Goal: Task Accomplishment & Management: Complete application form

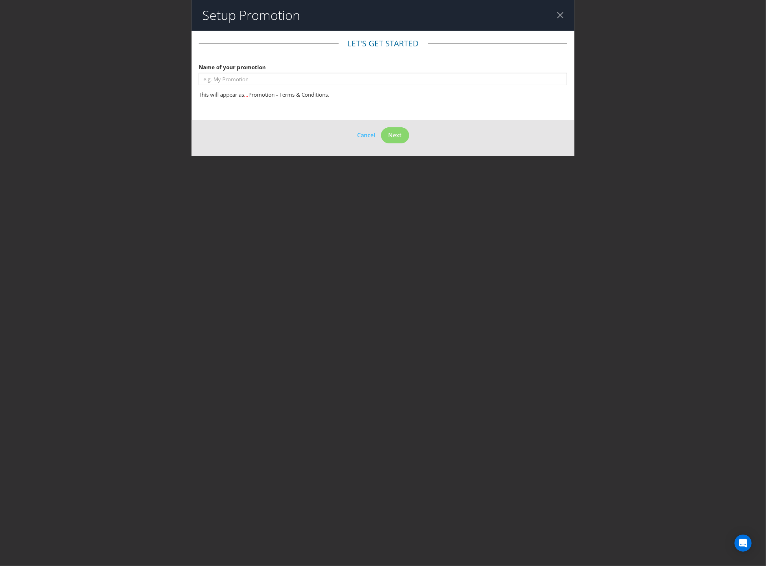
click at [562, 15] on div at bounding box center [560, 15] width 7 height 7
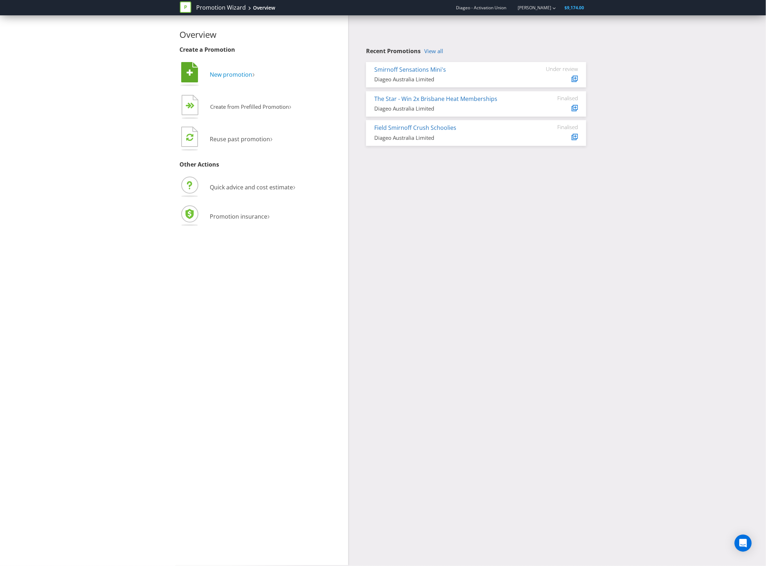
click at [197, 72] on icon at bounding box center [189, 72] width 17 height 20
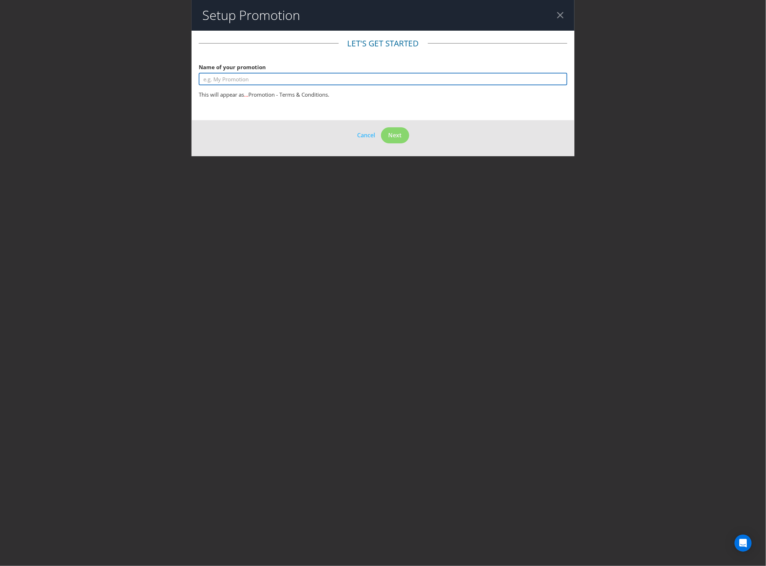
click at [350, 77] on input "text" at bounding box center [383, 79] width 369 height 12
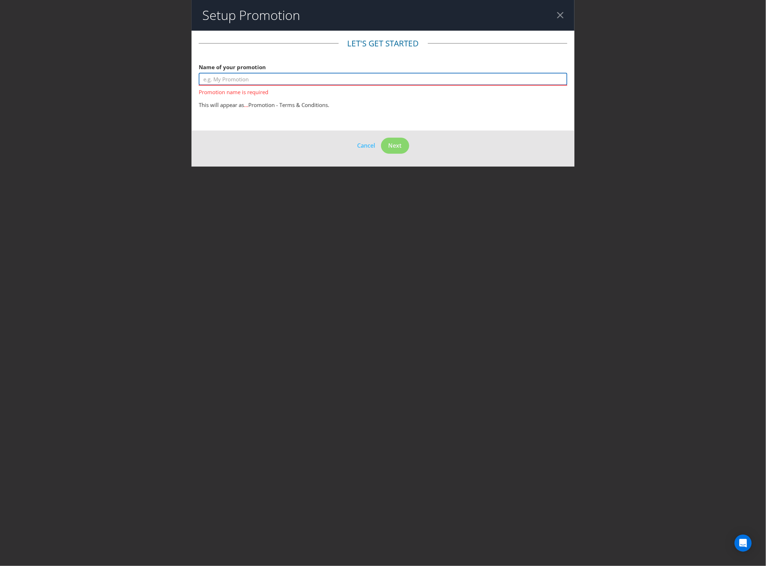
click at [204, 76] on input "text" at bounding box center [383, 79] width 369 height 12
click at [416, 81] on input "text" at bounding box center [383, 79] width 369 height 12
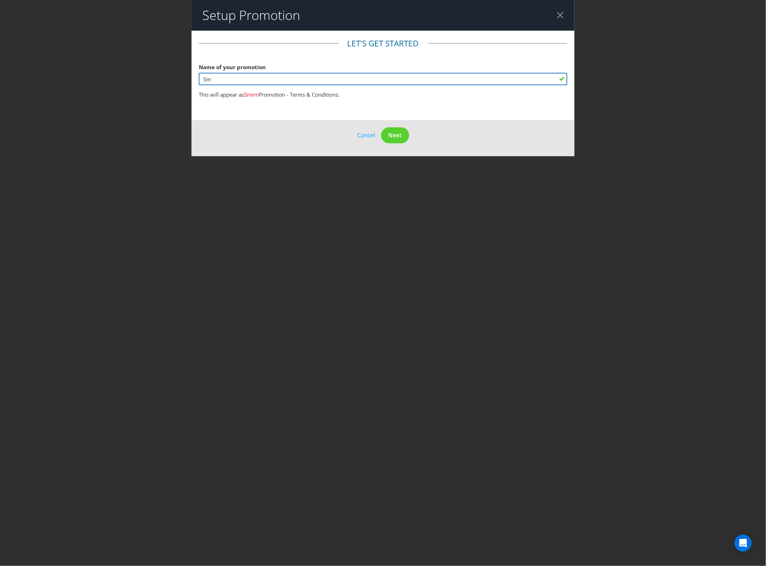
type input "S"
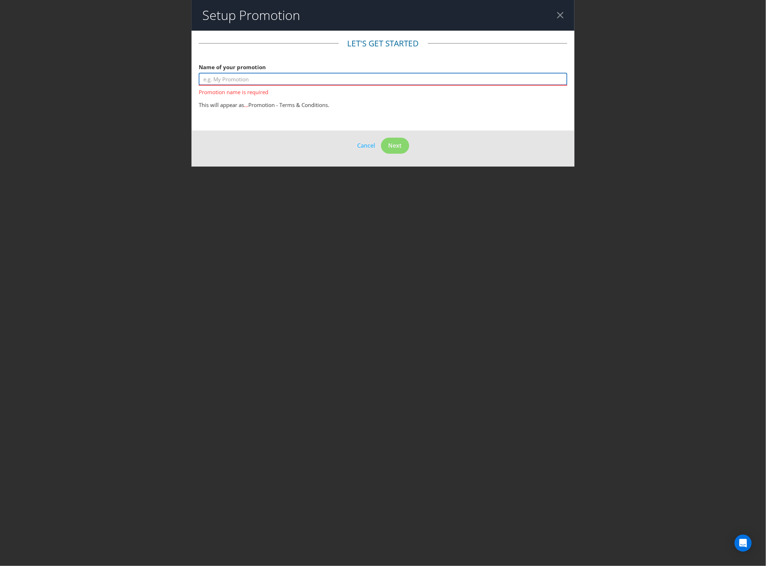
click at [220, 81] on input "text" at bounding box center [383, 79] width 369 height 12
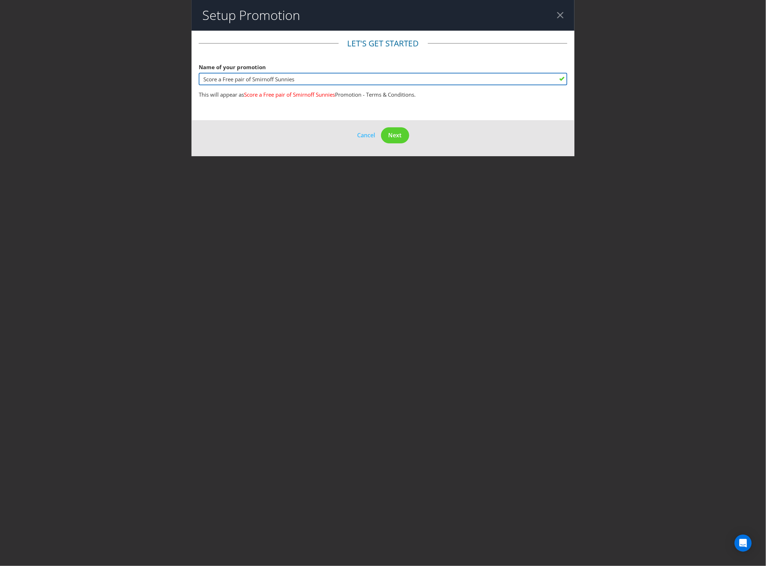
click at [238, 80] on input "Score a Free pair of Smirnoff Sunnies" at bounding box center [383, 79] width 369 height 12
type input "Score a Free Pair of Smirnoff Sunnies"
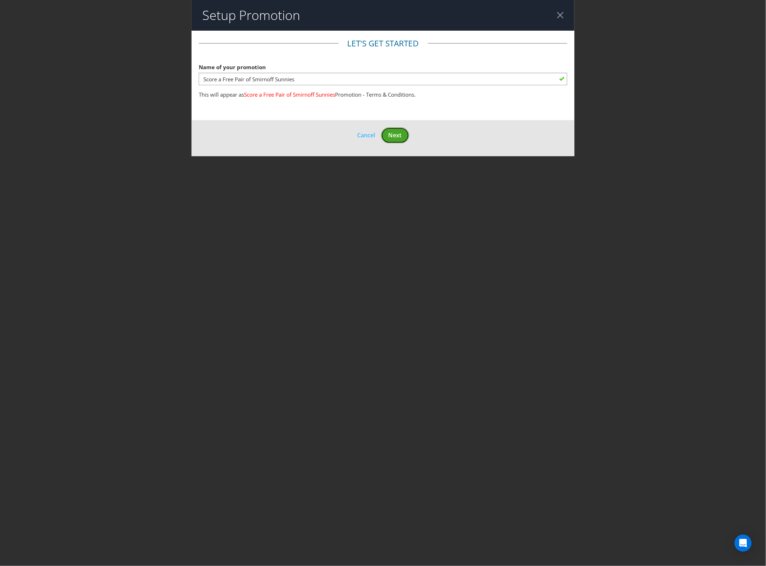
click at [399, 139] on span "Next" at bounding box center [395, 135] width 13 height 8
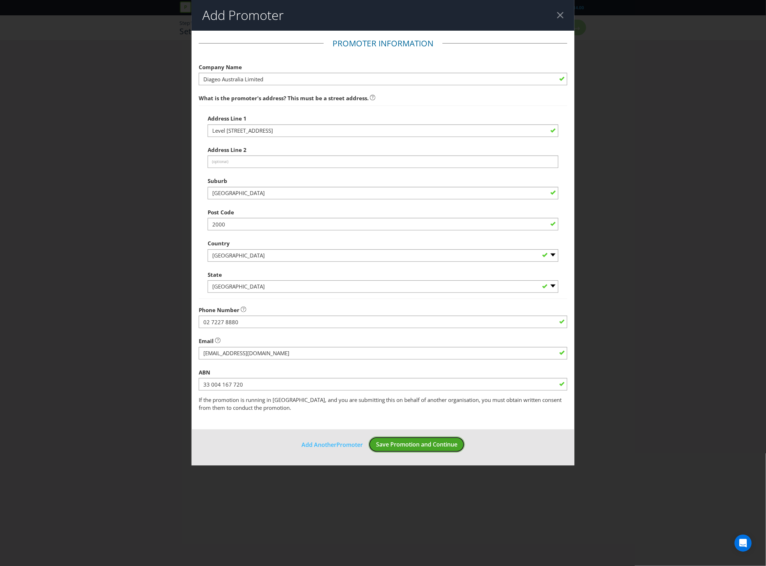
click at [458, 449] on button "Save Promotion and Continue" at bounding box center [417, 445] width 96 height 16
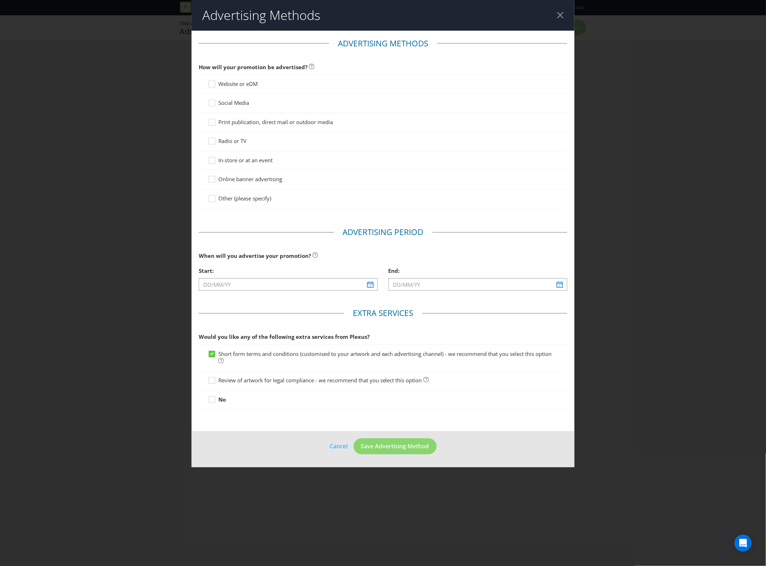
click at [234, 158] on span "In-store or at an event" at bounding box center [245, 160] width 54 height 7
click at [0, 0] on input "In-store or at an event" at bounding box center [0, 0] width 0 height 0
click at [244, 100] on span "Social Media" at bounding box center [233, 102] width 31 height 7
click at [0, 0] on input "Social Media" at bounding box center [0, 0] width 0 height 0
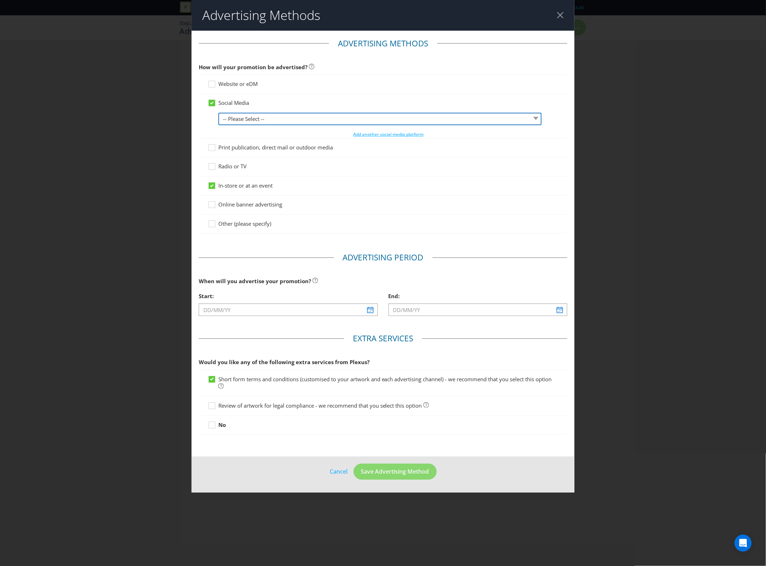
click at [342, 122] on select "-- Please Select -- Facebook X Instagram Snapchat LinkedIn Pinterest Tumblr You…" at bounding box center [379, 119] width 323 height 12
select select "FACEBOOK"
click at [218, 113] on select "-- Please Select -- Facebook X Instagram Snapchat LinkedIn Pinterest Tumblr You…" at bounding box center [379, 119] width 323 height 12
click at [373, 131] on button "Add another social media platform" at bounding box center [388, 134] width 71 height 7
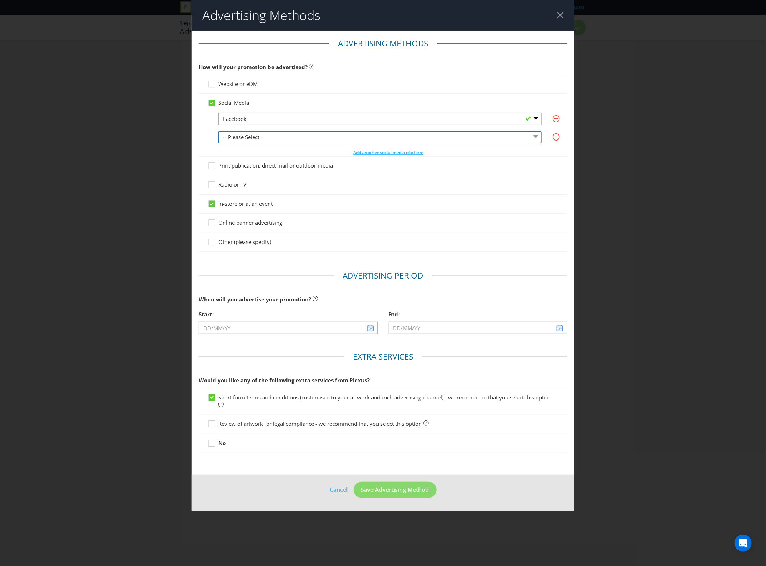
click at [351, 136] on select "-- Please Select -- Facebook X Instagram Snapchat LinkedIn Pinterest Tumblr You…" at bounding box center [379, 137] width 323 height 12
select select "INSTAGRAM"
click at [218, 131] on select "-- Please Select -- Facebook X Instagram Snapchat LinkedIn Pinterest Tumblr You…" at bounding box center [379, 137] width 323 height 12
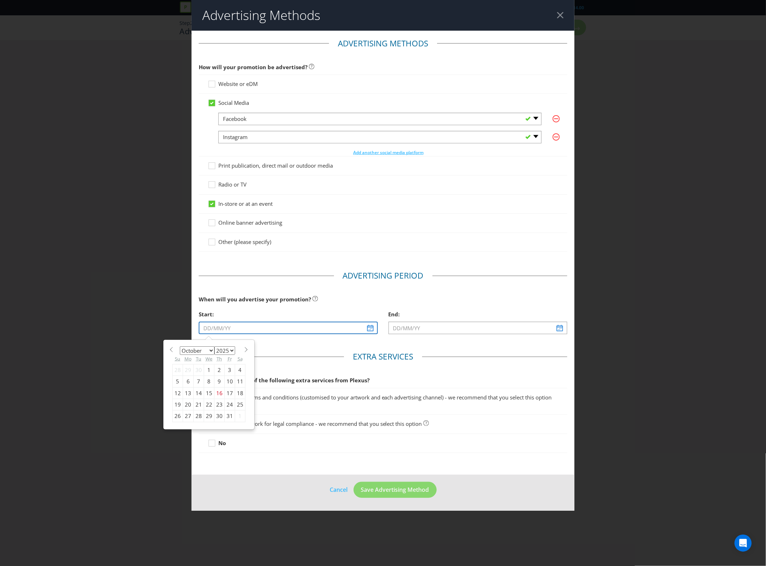
click at [340, 330] on input "text" at bounding box center [288, 328] width 179 height 12
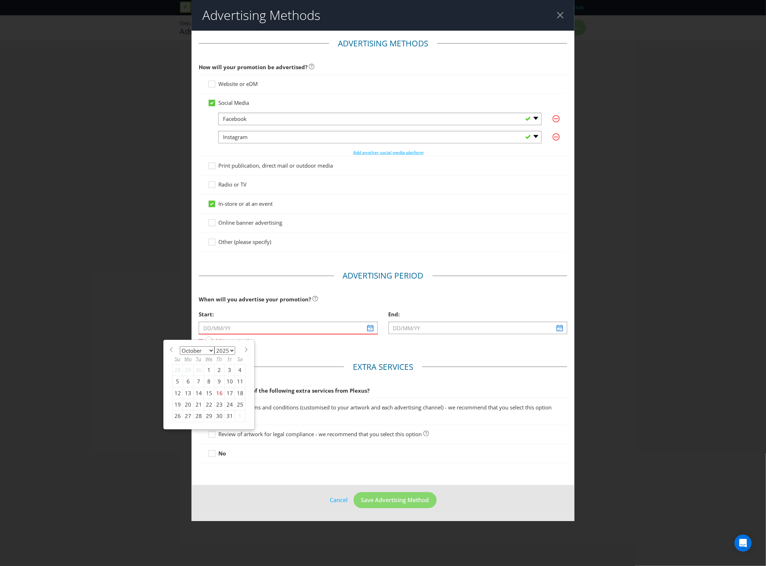
click at [214, 350] on select "January February March April May June July August September October November De…" at bounding box center [197, 350] width 35 height 9
select select "10"
click at [180, 347] on select "January February March April May June July August September October November De…" at bounding box center [197, 350] width 35 height 9
click at [187, 404] on div "17" at bounding box center [188, 404] width 11 height 11
type input "17/11/25"
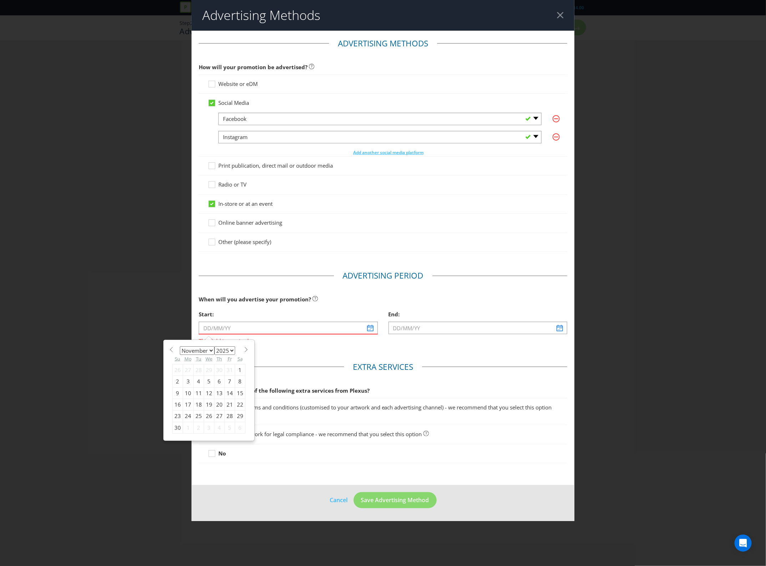
type input "18/11/25"
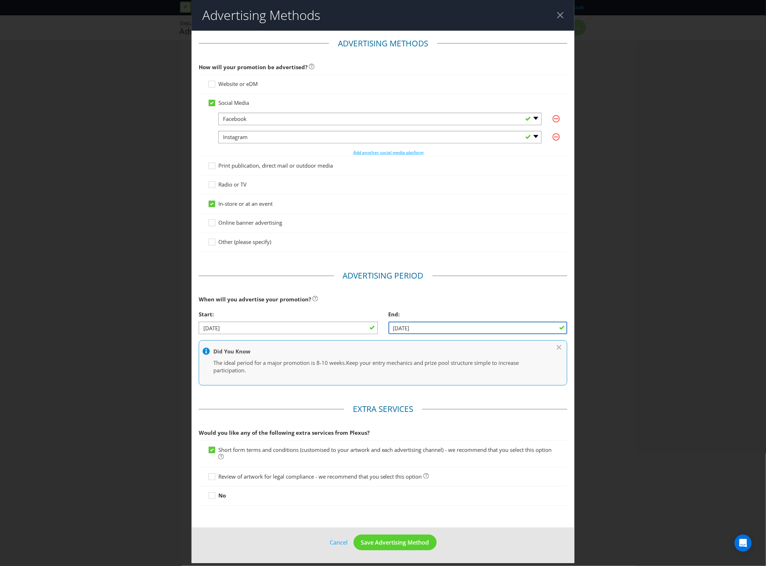
click at [452, 329] on input "18/11/25" at bounding box center [478, 328] width 179 height 12
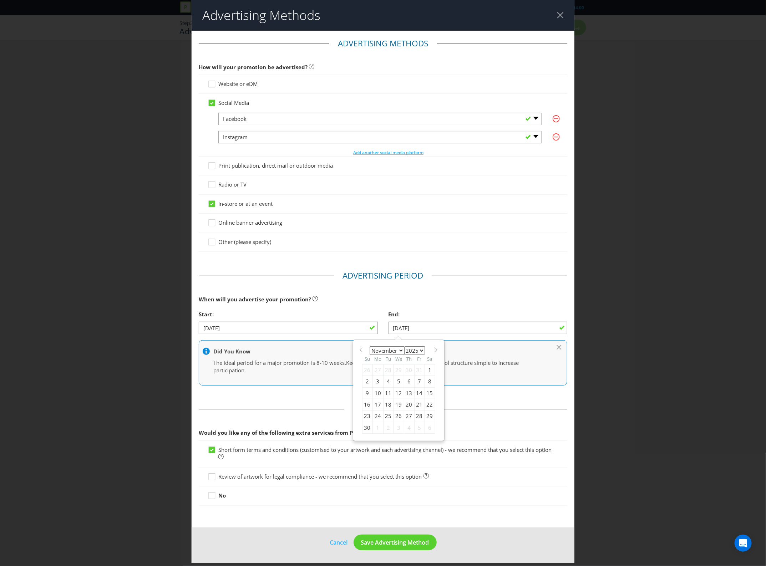
click at [402, 352] on select "January February March April May June July August September October November De…" at bounding box center [387, 350] width 35 height 9
select select "11"
click at [370, 347] on select "January February March April May June July August September October November De…" at bounding box center [387, 350] width 35 height 9
click at [400, 418] on div "31" at bounding box center [399, 416] width 10 height 11
type input "31/12/25"
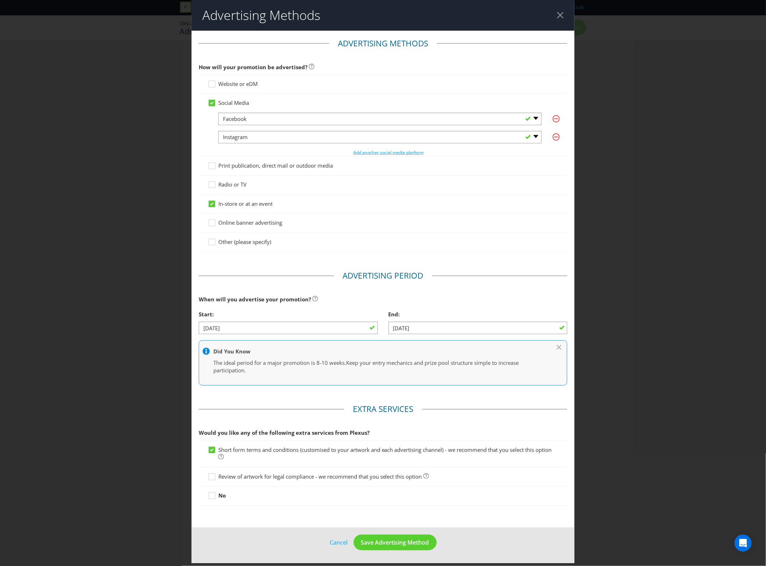
click at [274, 480] on span "Review of artwork for legal compliance - we recommend that you select this opti…" at bounding box center [320, 476] width 204 height 7
click at [0, 0] on input "Review of artwork for legal compliance - we recommend that you select this opti…" at bounding box center [0, 0] width 0 height 0
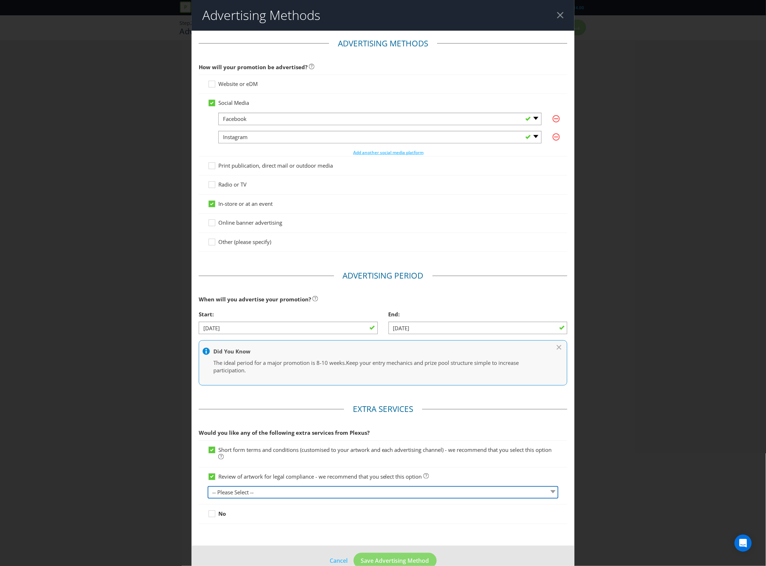
click at [285, 496] on select "-- Please Select -- 1 piece 2-4 pieces (provided at same time) 5-7 pieces (prov…" at bounding box center [383, 492] width 351 height 12
select select "MARKETING_REVIEW_1"
click at [208, 487] on select "-- Please Select -- 1 piece 2-4 pieces (provided at same time) 5-7 pieces (prov…" at bounding box center [383, 492] width 351 height 12
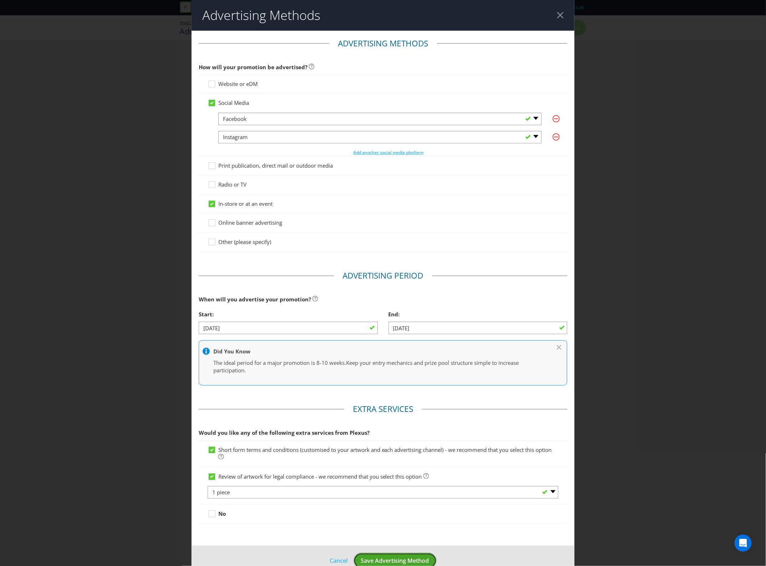
click at [401, 564] on span "Save Advertising Method" at bounding box center [395, 561] width 68 height 8
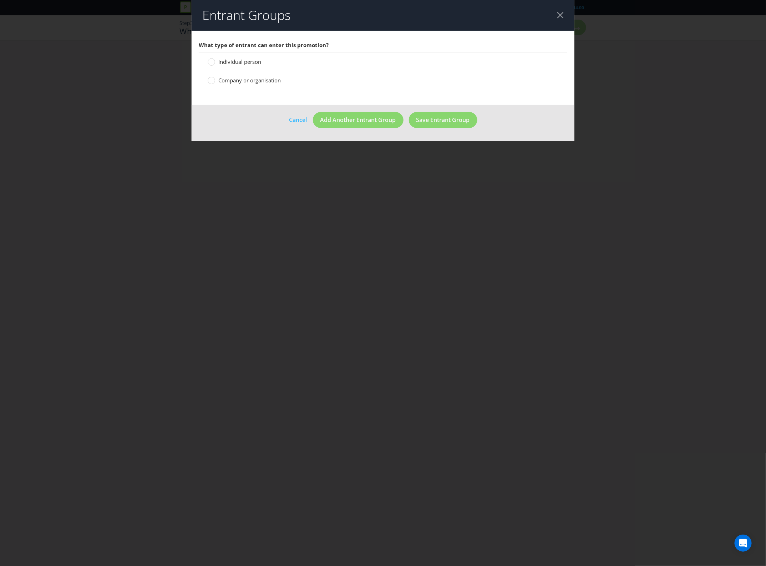
click at [253, 64] on span "Individual person" at bounding box center [239, 61] width 43 height 7
click at [0, 0] on input "Individual person" at bounding box center [0, 0] width 0 height 0
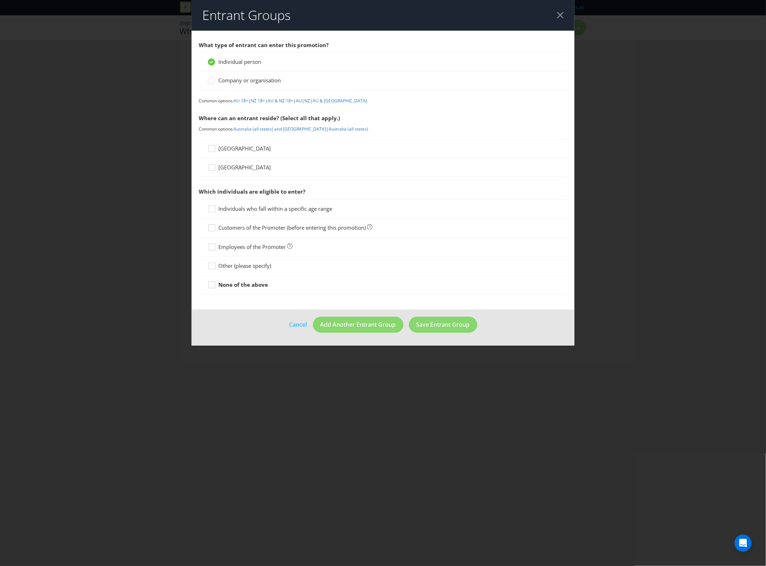
click at [219, 149] on span "Australia" at bounding box center [244, 148] width 52 height 7
click at [0, 0] on input "Australia" at bounding box center [0, 0] width 0 height 0
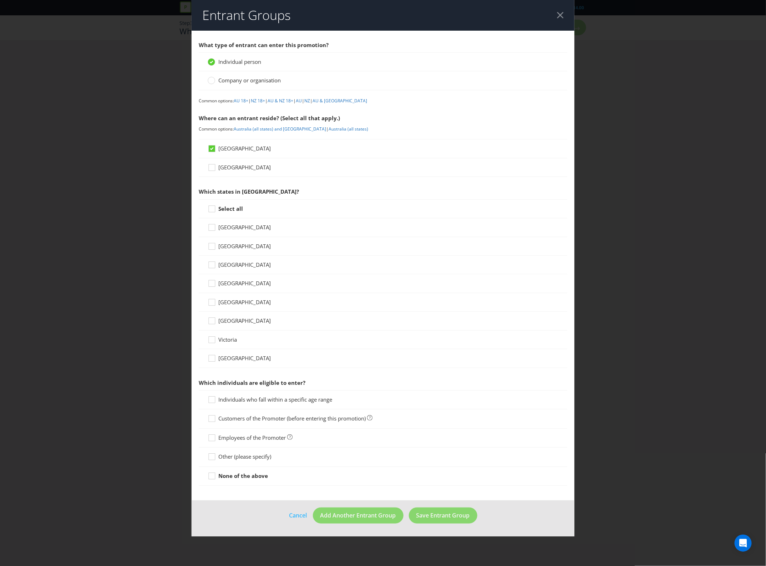
click at [241, 246] on span "New South Wales" at bounding box center [244, 246] width 52 height 7
click at [0, 0] on input "New South Wales" at bounding box center [0, 0] width 0 height 0
click at [240, 286] on span "Queensland" at bounding box center [244, 283] width 52 height 7
click at [0, 0] on input "Queensland" at bounding box center [0, 0] width 0 height 0
click at [256, 400] on span "Individuals who fall within a specific age range" at bounding box center [275, 399] width 114 height 7
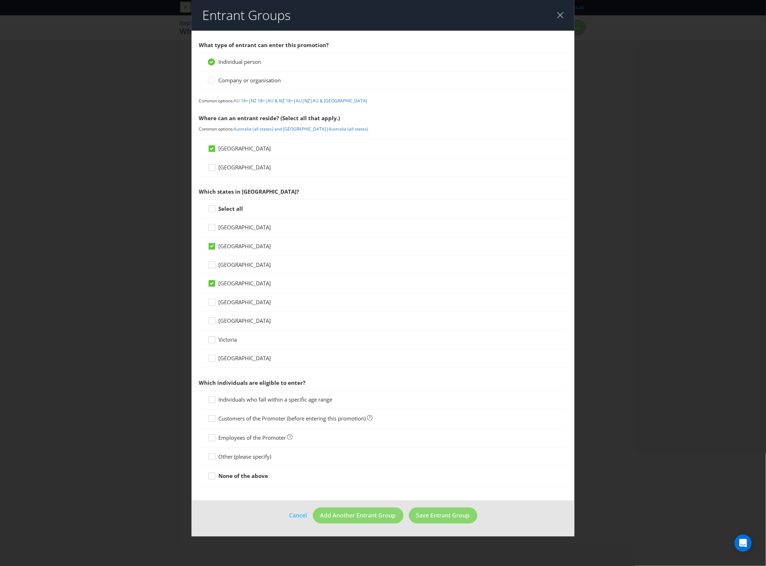
click at [0, 0] on input "Individuals who fall within a specific age range" at bounding box center [0, 0] width 0 height 0
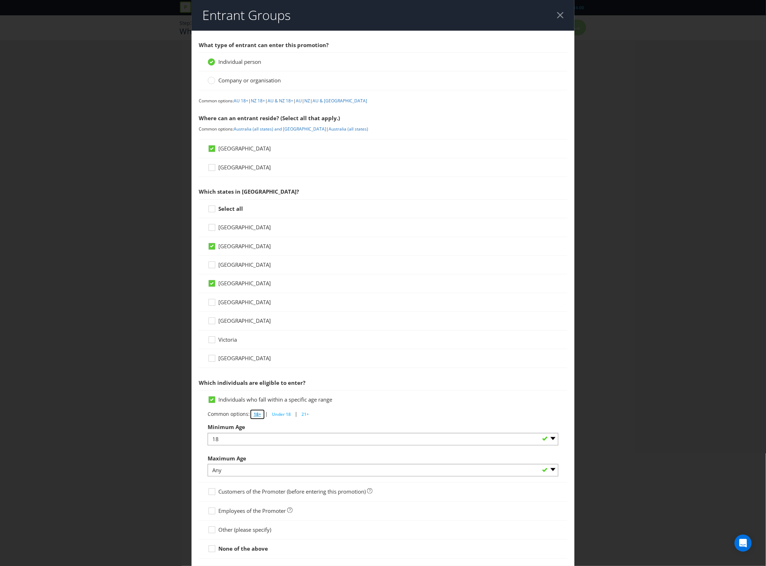
click at [256, 419] on button "18+" at bounding box center [257, 414] width 15 height 11
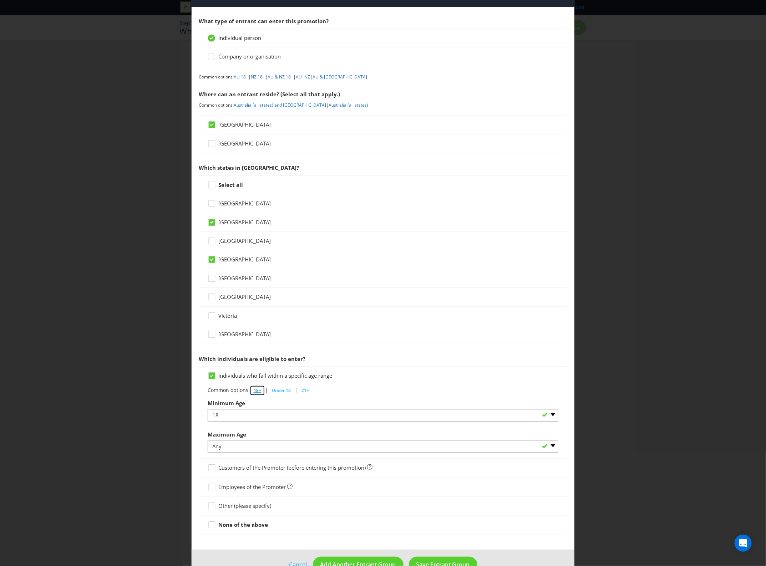
scroll to position [45, 0]
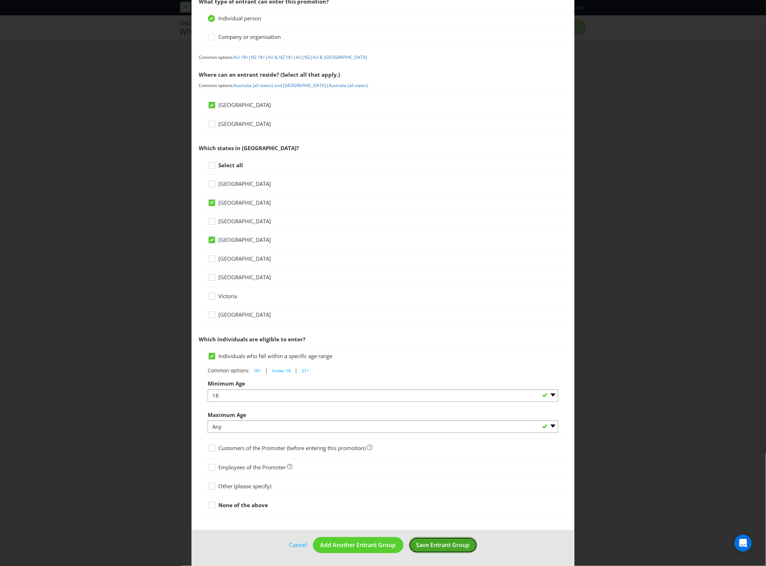
click at [416, 546] on span "Save Entrant Group" at bounding box center [443, 545] width 54 height 8
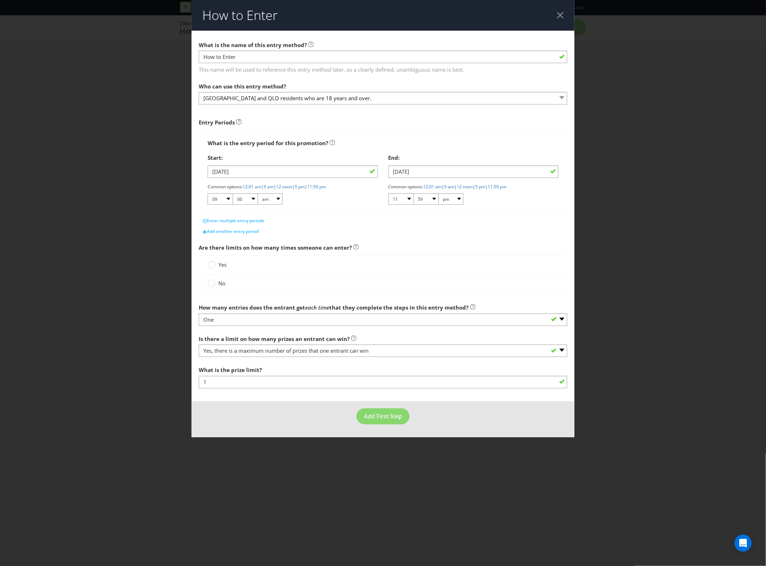
click at [220, 266] on span "Yes" at bounding box center [222, 264] width 8 height 7
click at [0, 0] on input "Yes" at bounding box center [0, 0] width 0 height 0
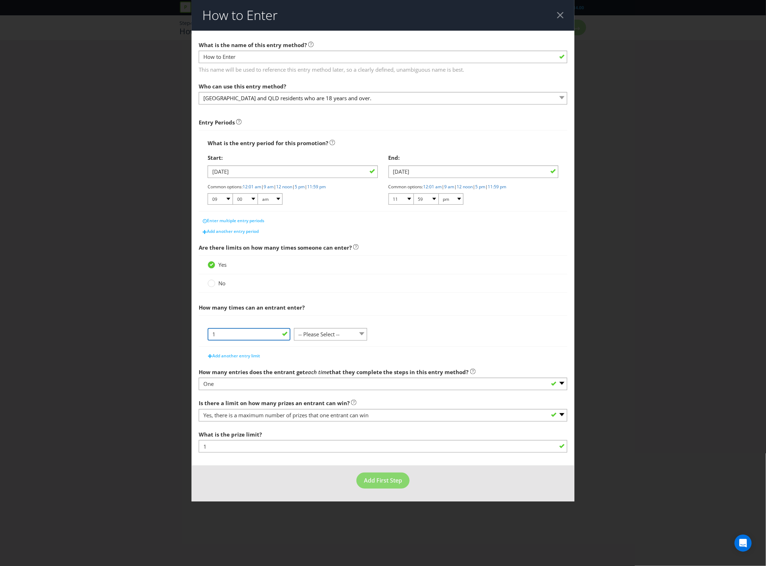
click at [229, 338] on input "1" at bounding box center [249, 334] width 83 height 12
click at [311, 341] on select "-- Please Select -- per person per day per purchase per transaction Other (plea…" at bounding box center [331, 334] width 74 height 12
select select "PER_PERSON"
click at [294, 329] on select "-- Please Select -- per person per day per purchase per transaction Other (plea…" at bounding box center [331, 334] width 74 height 12
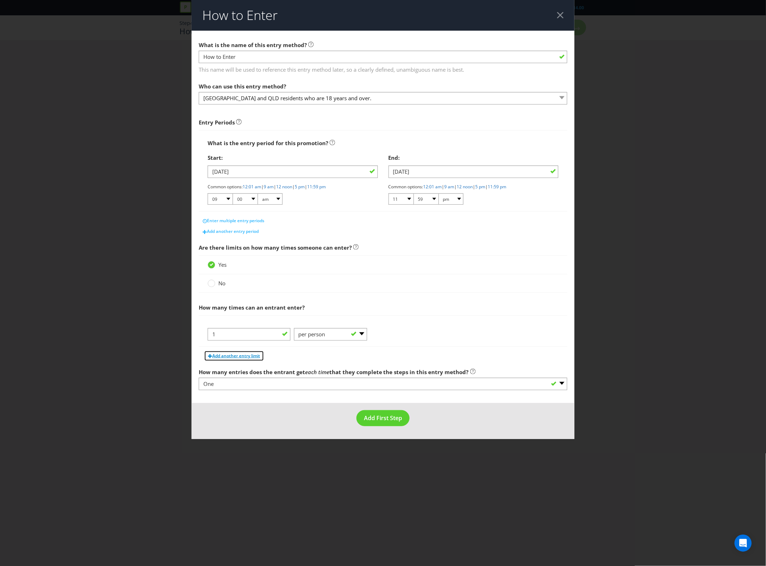
click at [254, 354] on span "Add another entry limit" at bounding box center [236, 356] width 48 height 6
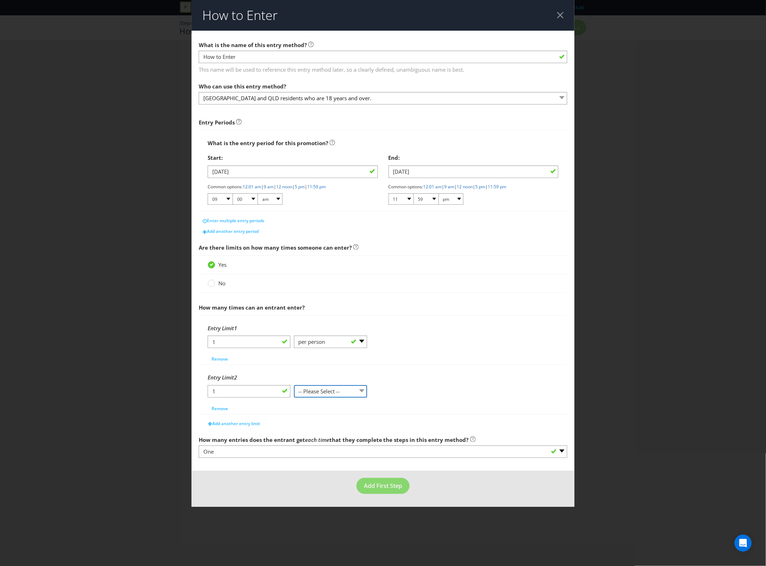
click at [311, 396] on select "-- Please Select -- per person per day per purchase per transaction Other (plea…" at bounding box center [331, 391] width 74 height 12
select select "PER_TRANSACTION"
click at [294, 386] on select "-- Please Select -- per person per day per purchase per transaction Other (plea…" at bounding box center [331, 391] width 74 height 12
click at [252, 424] on span "Add another entry limit" at bounding box center [236, 424] width 48 height 6
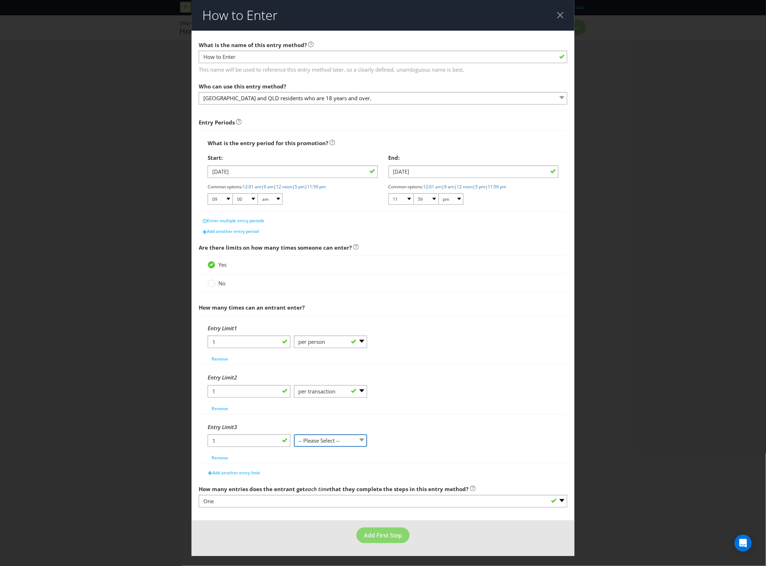
click at [318, 443] on select "-- Please Select -- per person per day per purchase per transaction Other (plea…" at bounding box center [331, 441] width 74 height 12
select select "PER_DAY"
click at [294, 436] on select "-- Please Select -- per person per day per purchase per transaction Other (plea…" at bounding box center [331, 441] width 74 height 12
click at [395, 533] on span "Add First Step" at bounding box center [383, 536] width 38 height 8
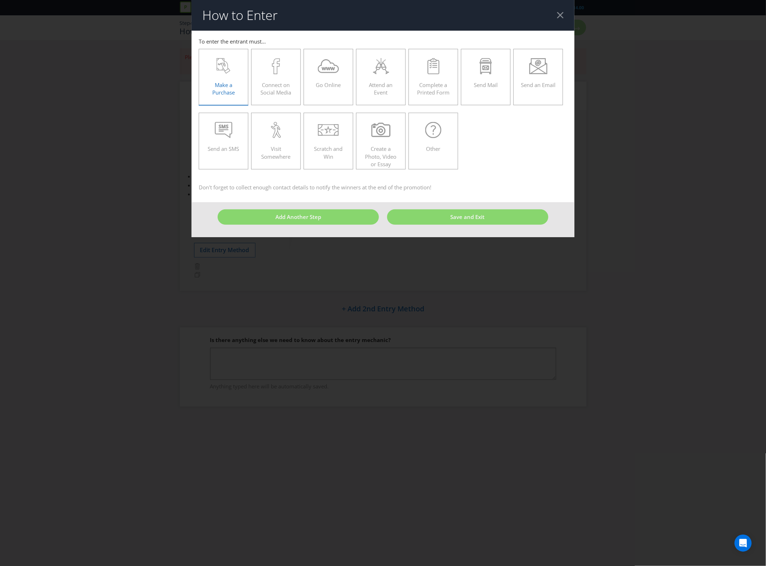
click at [221, 74] on icon at bounding box center [224, 66] width 14 height 16
click at [0, 0] on input "Make a Purchase" at bounding box center [0, 0] width 0 height 0
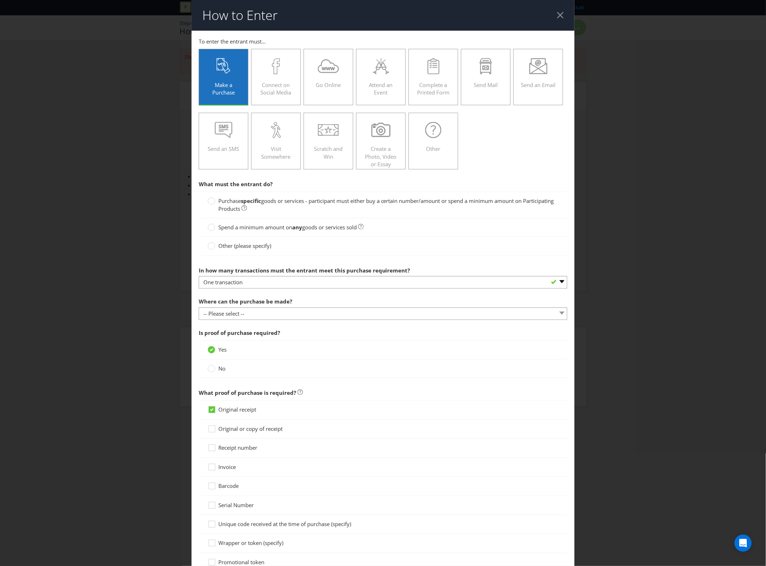
click at [247, 199] on strong "specific" at bounding box center [251, 200] width 20 height 7
click at [0, 0] on input "Purchase specific goods or services - participant must either buy a certain num…" at bounding box center [0, 0] width 0 height 0
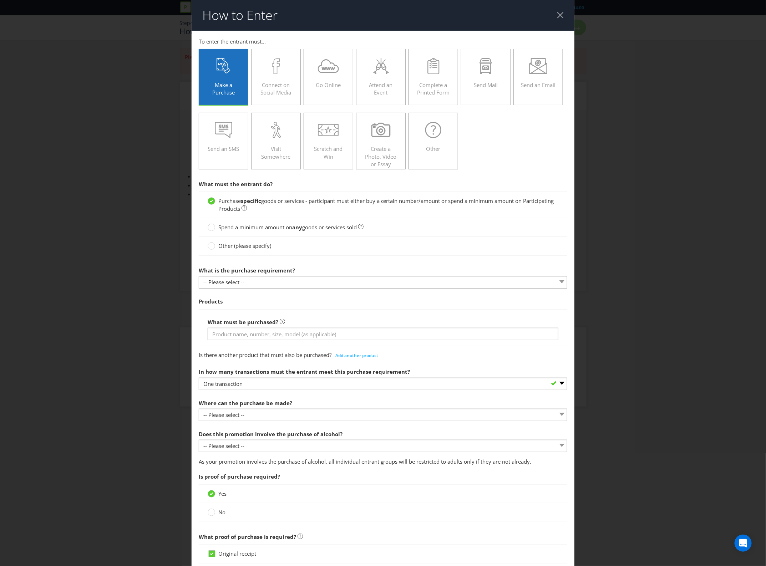
click at [321, 231] on span "goods or services sold" at bounding box center [329, 227] width 55 height 7
click at [0, 0] on input "Spend a minimum amount on any goods or services sold" at bounding box center [0, 0] width 0 height 0
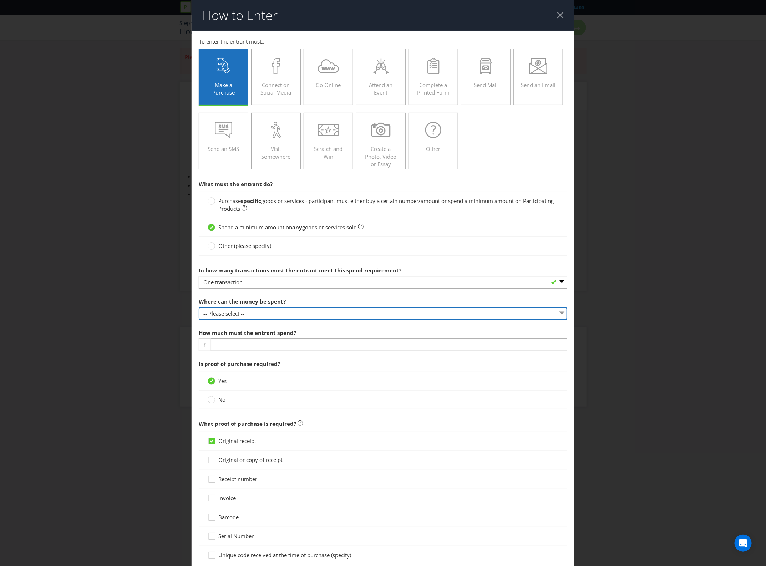
click at [278, 313] on select "-- Please select -- Any stores displaying promotional material (including onlin…" at bounding box center [383, 314] width 369 height 12
click at [199, 308] on select "-- Please select -- Any stores displaying promotional material (including onlin…" at bounding box center [383, 314] width 369 height 12
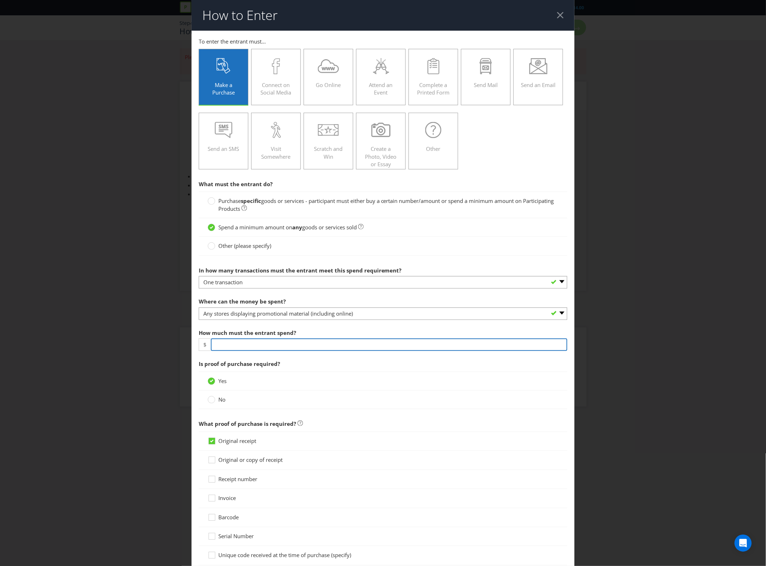
click at [359, 343] on input "number" at bounding box center [389, 345] width 357 height 12
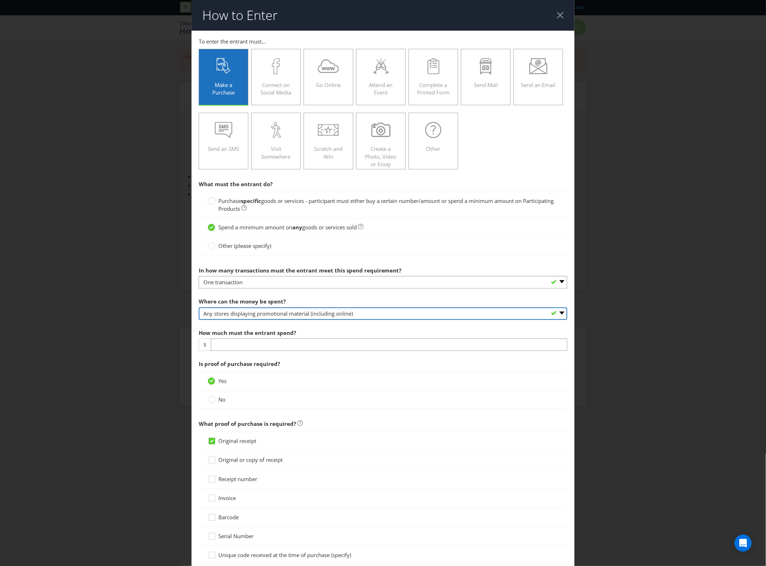
click at [351, 318] on select "-- Please select -- Any stores displaying promotional material (including onlin…" at bounding box center [383, 314] width 369 height 12
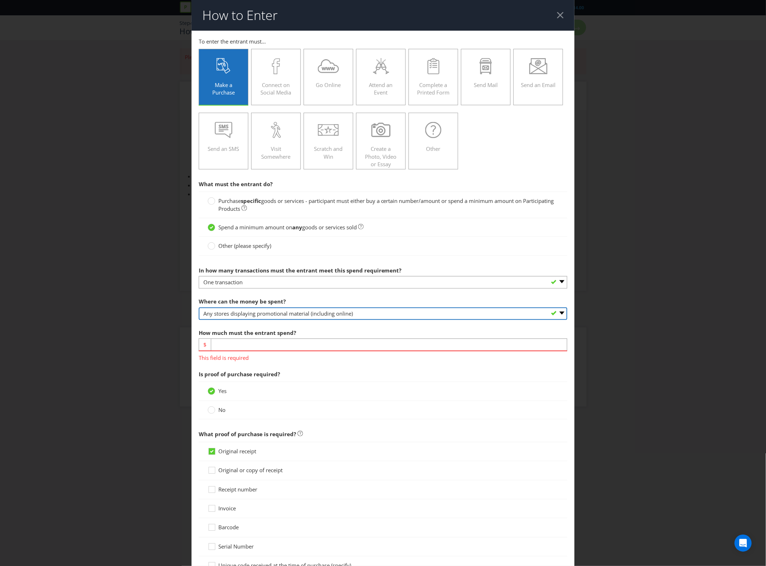
click at [351, 318] on select "-- Please select -- Any stores displaying promotional material (including onlin…" at bounding box center [383, 314] width 369 height 12
click at [351, 320] on select "-- Please select -- Any stores displaying promotional material (including onlin…" at bounding box center [383, 314] width 369 height 12
select select "ANY_DISPLAYING_NOT_ONLINE"
click at [199, 308] on select "-- Please select -- Any stores displaying promotional material (including onlin…" at bounding box center [383, 314] width 369 height 12
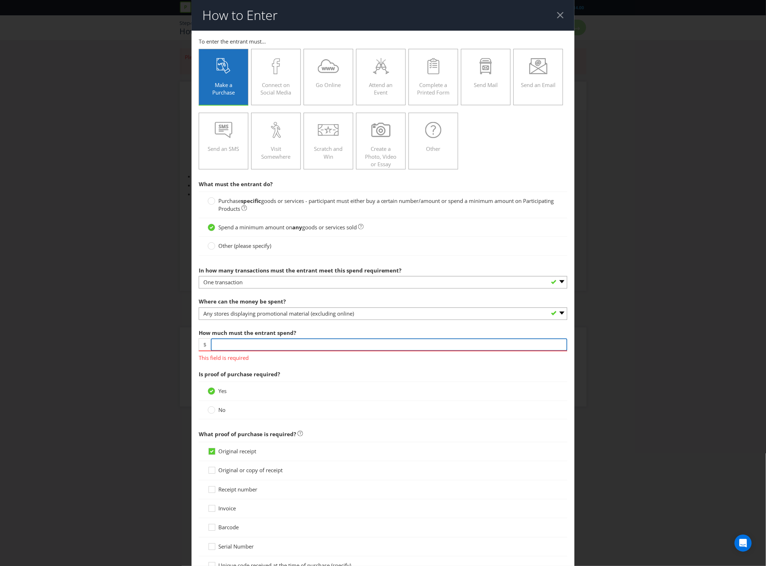
click at [351, 350] on input "number" at bounding box center [389, 345] width 357 height 12
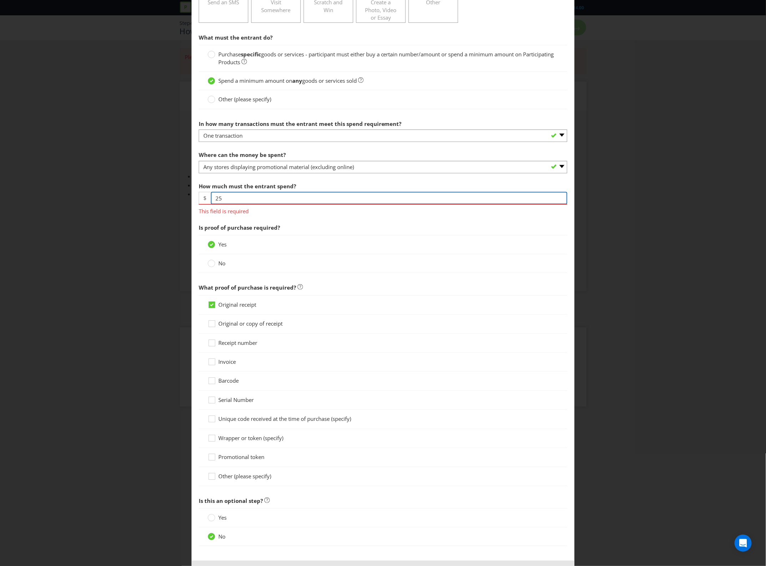
scroll to position [178, 0]
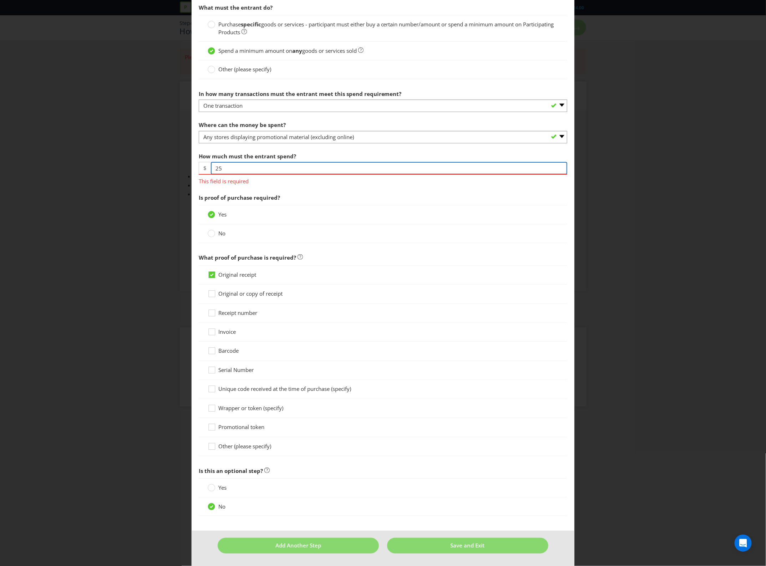
type input "25"
click at [422, 527] on main "To enter the entrant must... Make a Purchase Connect on Social Media Go Online …" at bounding box center [383, 192] width 383 height 677
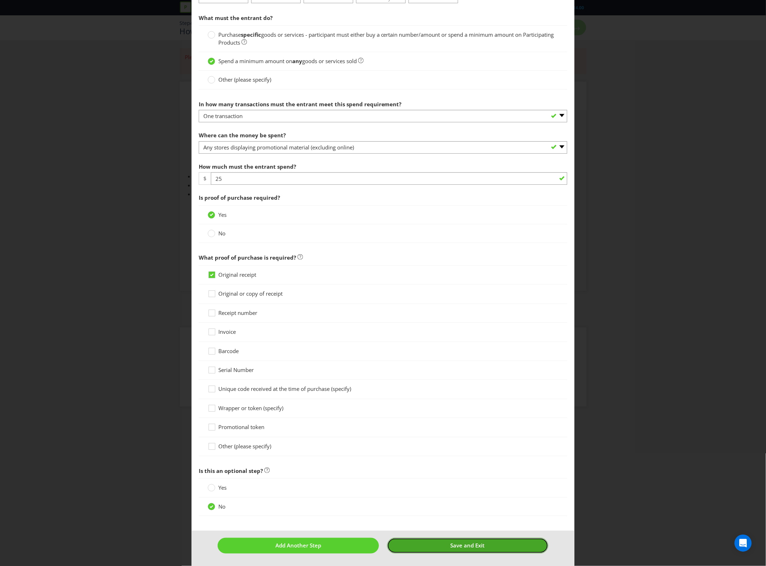
click at [435, 540] on button "Save and Exit" at bounding box center [467, 545] width 161 height 15
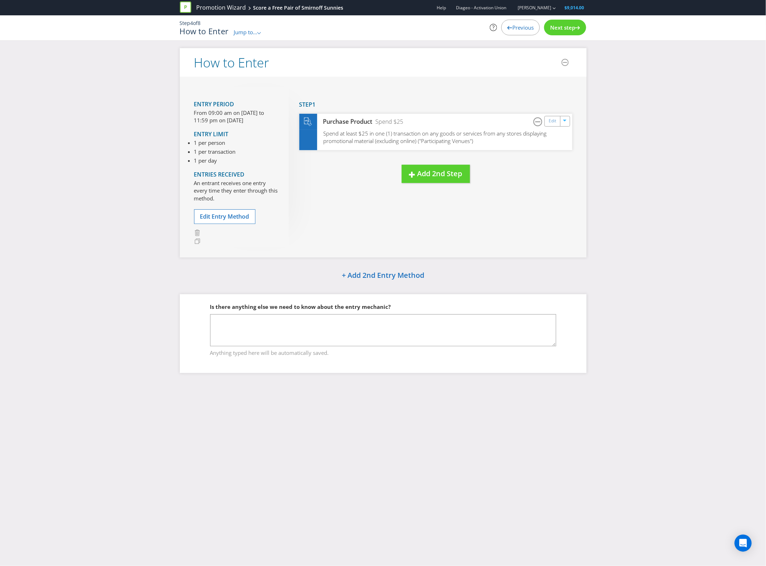
click at [550, 30] on span "Next step" at bounding box center [562, 27] width 25 height 7
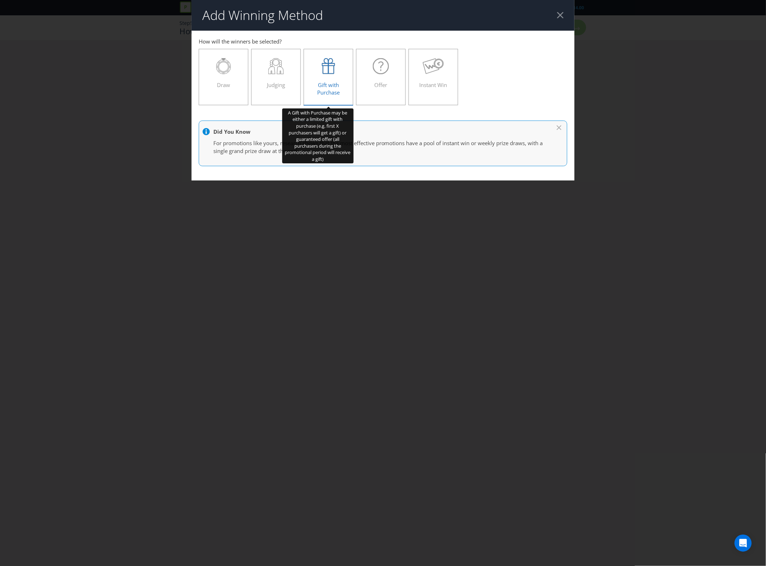
click at [318, 69] on div at bounding box center [328, 66] width 35 height 16
click at [0, 0] on input "Gift with Purchase" at bounding box center [0, 0] width 0 height 0
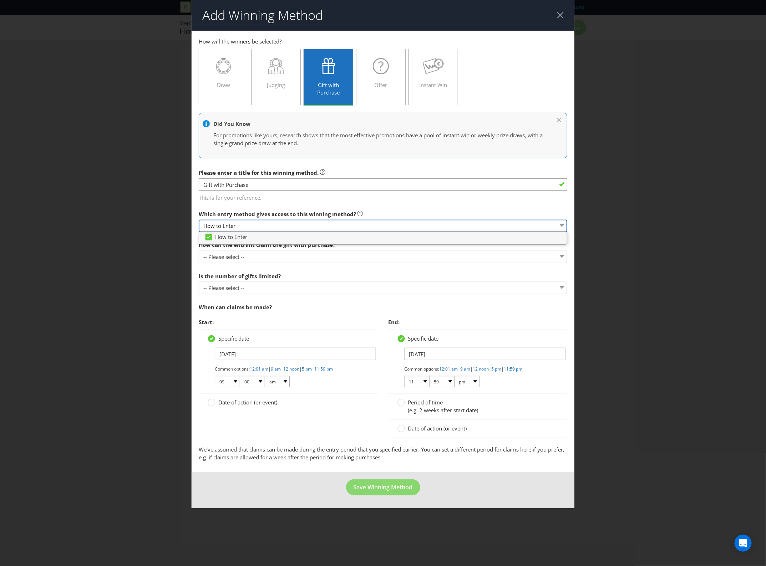
click at [267, 222] on select "How to Enter" at bounding box center [383, 226] width 369 height 12
click at [263, 226] on select "How to Enter" at bounding box center [383, 226] width 369 height 12
click at [257, 247] on span "How can the entrant claim the gift with purchase?" at bounding box center [267, 244] width 137 height 7
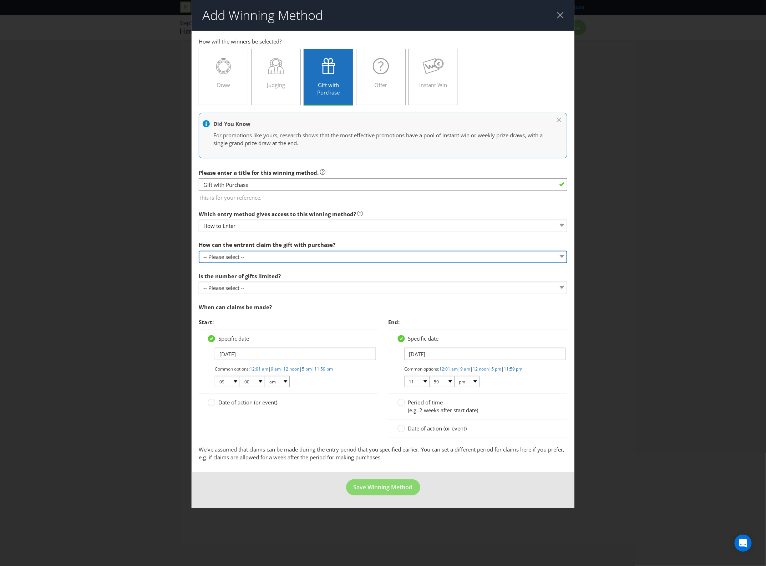
click at [256, 253] on select "-- Please select -- Already covered by entry mechanic Automatically sent to cla…" at bounding box center [383, 257] width 369 height 12
select select "IN_STORE"
click at [199, 251] on select "-- Please select -- Already covered by entry mechanic Automatically sent to cla…" at bounding box center [383, 257] width 369 height 12
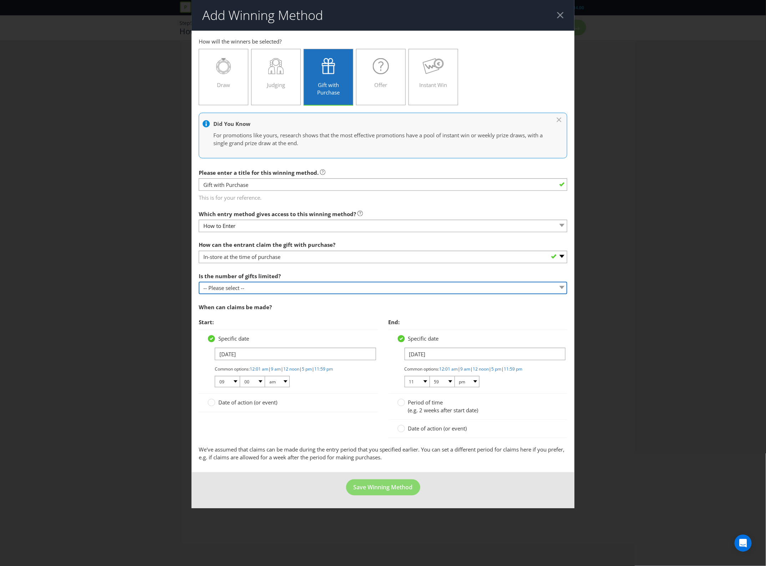
click at [271, 293] on select "-- Please select -- Unlimited gifts available during promotional period Number …" at bounding box center [383, 288] width 369 height 12
select select "LIMITED"
click at [199, 282] on select "-- Please select -- Unlimited gifts available during promotional period Number …" at bounding box center [383, 288] width 369 height 12
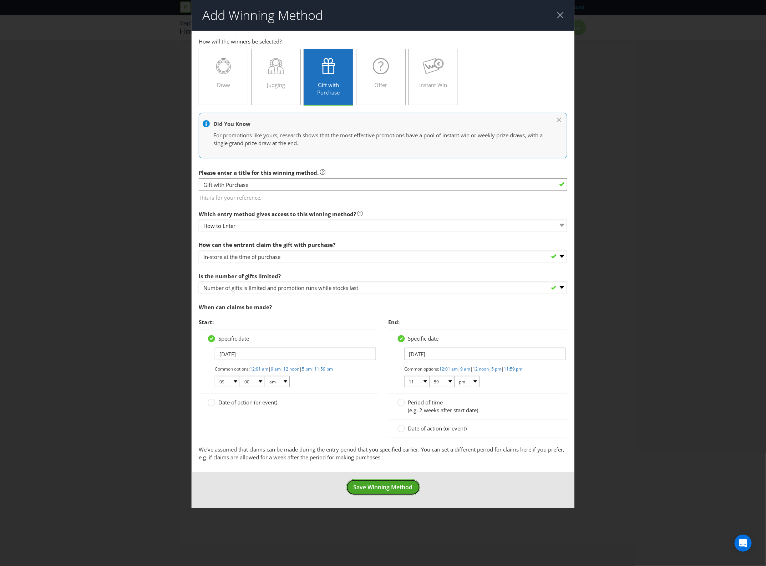
click at [388, 487] on span "Save Winning Method" at bounding box center [383, 488] width 59 height 8
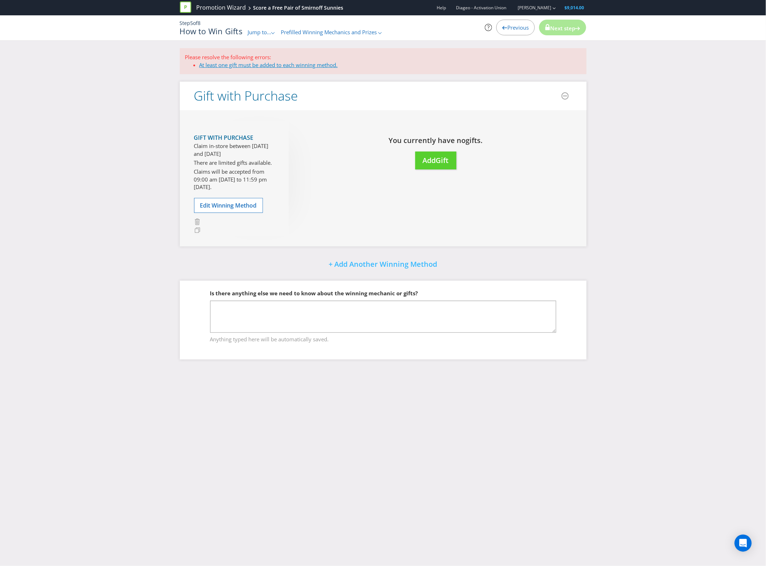
click at [268, 61] on link "At least one gift must be added to each winning method." at bounding box center [268, 64] width 138 height 7
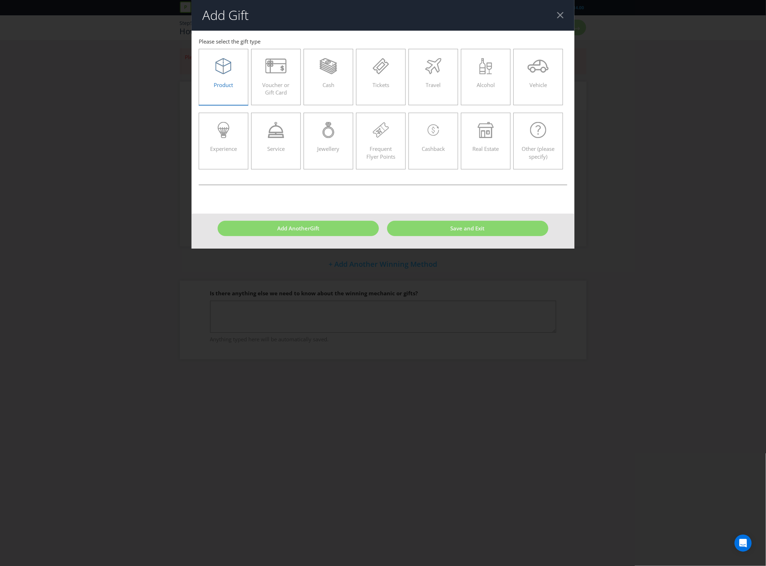
click at [226, 99] on label "Product" at bounding box center [224, 77] width 50 height 56
click at [0, 0] on input "Product" at bounding box center [0, 0] width 0 height 0
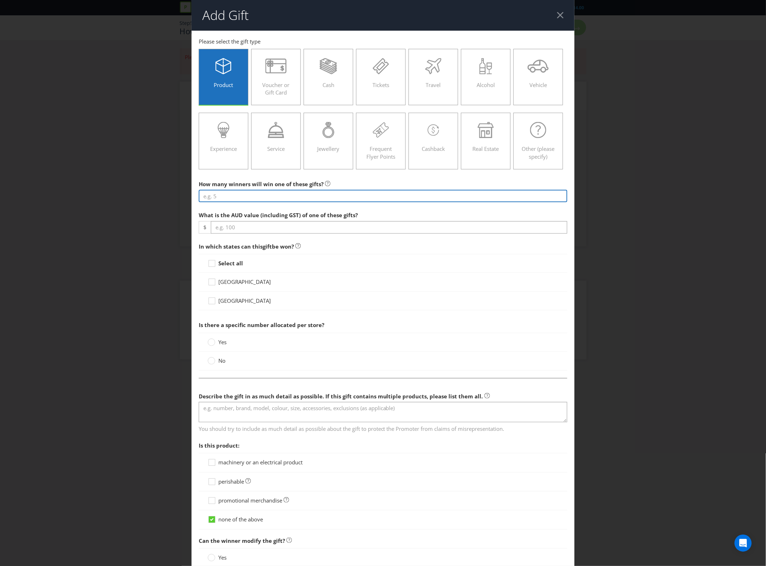
click at [272, 202] on input "number" at bounding box center [383, 196] width 369 height 12
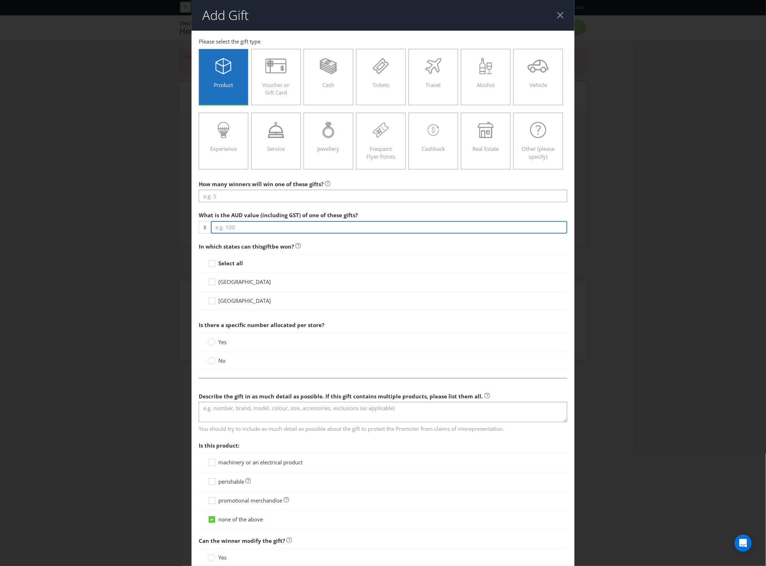
click at [273, 234] on div "What is the AUD value (including GST) of one of these gifts? $" at bounding box center [383, 221] width 369 height 26
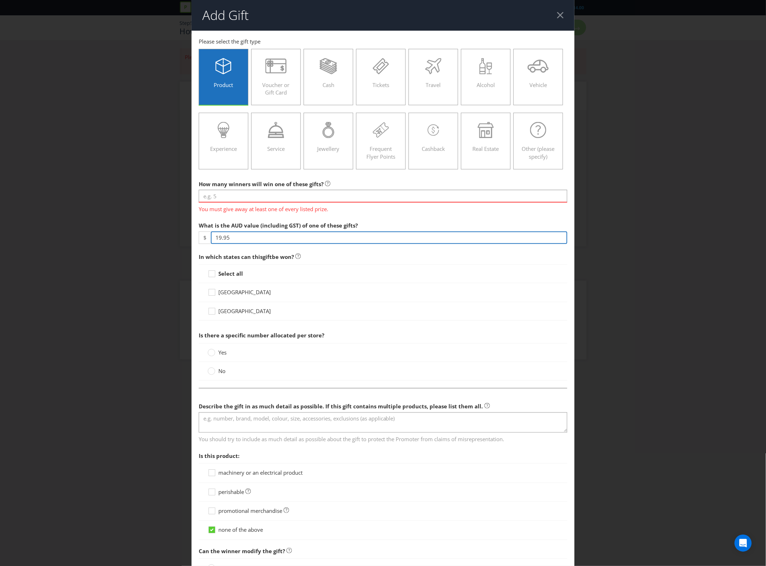
type input "19.95"
click at [255, 296] on span "New South Wales" at bounding box center [244, 292] width 52 height 7
click at [0, 0] on input "New South Wales" at bounding box center [0, 0] width 0 height 0
click at [245, 315] on span "Queensland" at bounding box center [244, 311] width 52 height 7
click at [0, 0] on input "Queensland" at bounding box center [0, 0] width 0 height 0
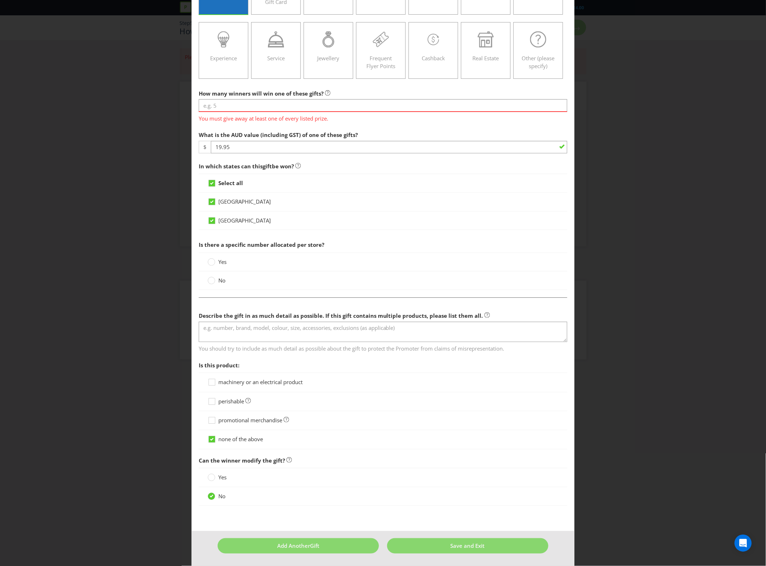
scroll to position [134, 0]
click at [254, 424] on span "promotional merchandise" at bounding box center [250, 420] width 64 height 7
click at [0, 0] on input "promotional merchandise" at bounding box center [0, 0] width 0 height 0
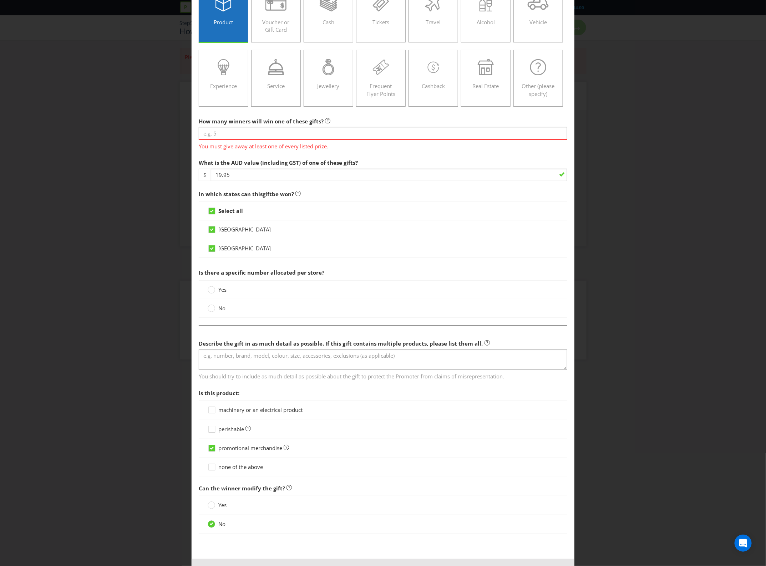
scroll to position [0, 0]
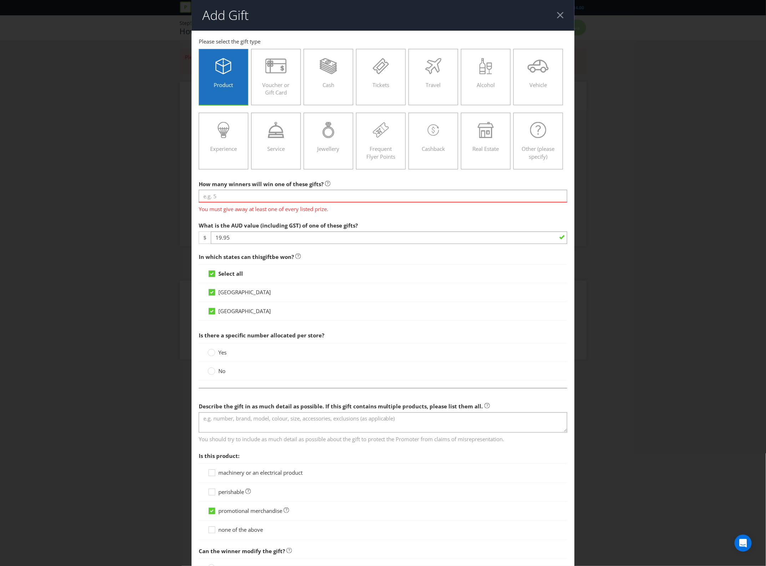
click at [557, 14] on div at bounding box center [560, 15] width 7 height 7
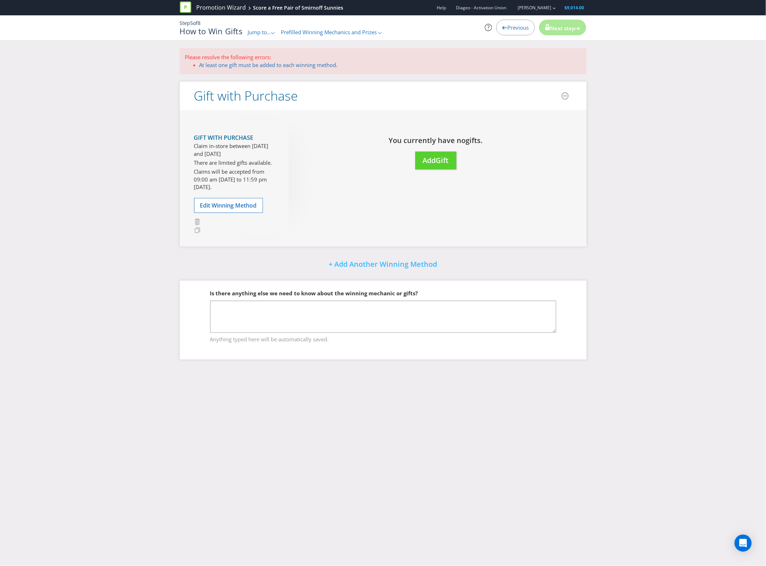
click at [541, 224] on div "Gift with Purchase Claim in-store between 17/11/25 and 31/12/25 There are limit…" at bounding box center [383, 178] width 407 height 136
